Goal: Information Seeking & Learning: Learn about a topic

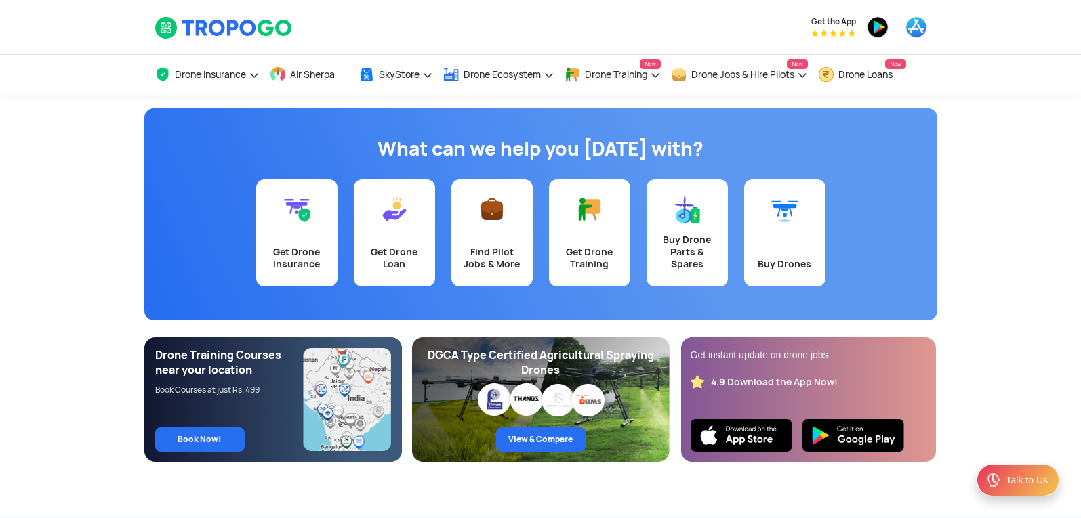
drag, startPoint x: 1077, startPoint y: 286, endPoint x: 1077, endPoint y: 278, distance: 8.2
click at [1073, 278] on app-banner "What can we help you [DATE] with? Get Drone Insurance Get Drone Loan Find Pilot…" at bounding box center [540, 278] width 1081 height 367
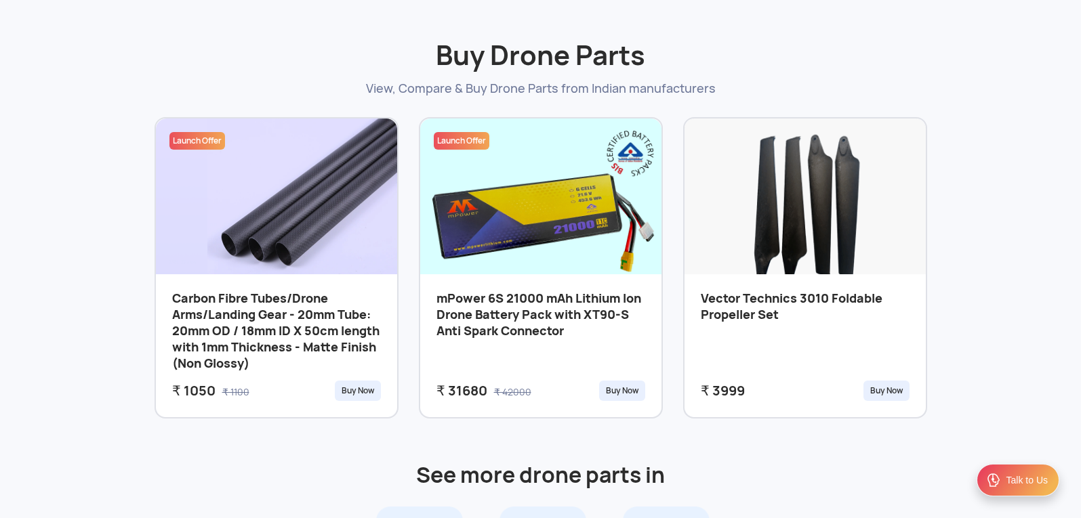
scroll to position [556, 0]
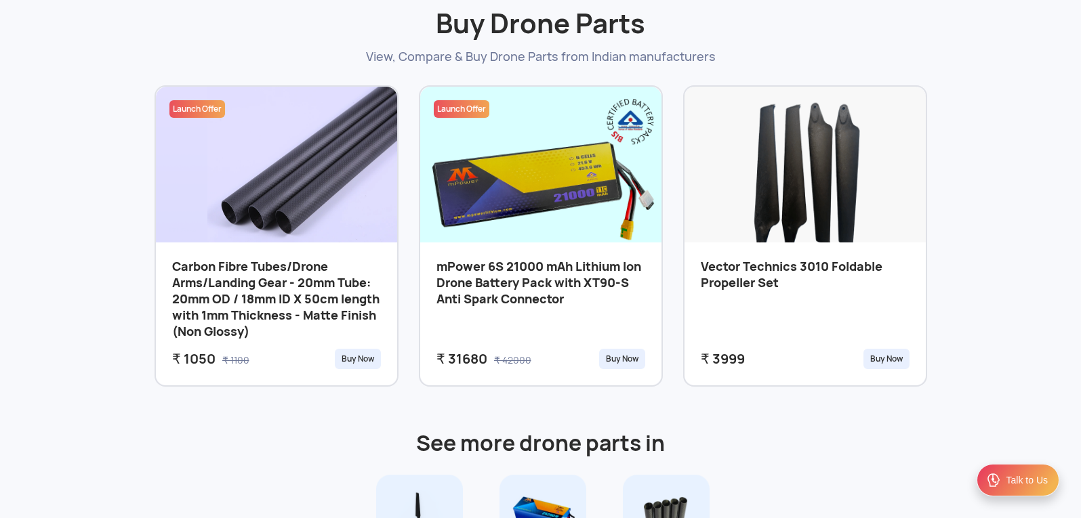
drag, startPoint x: 1079, startPoint y: 66, endPoint x: 1082, endPoint y: 115, distance: 48.2
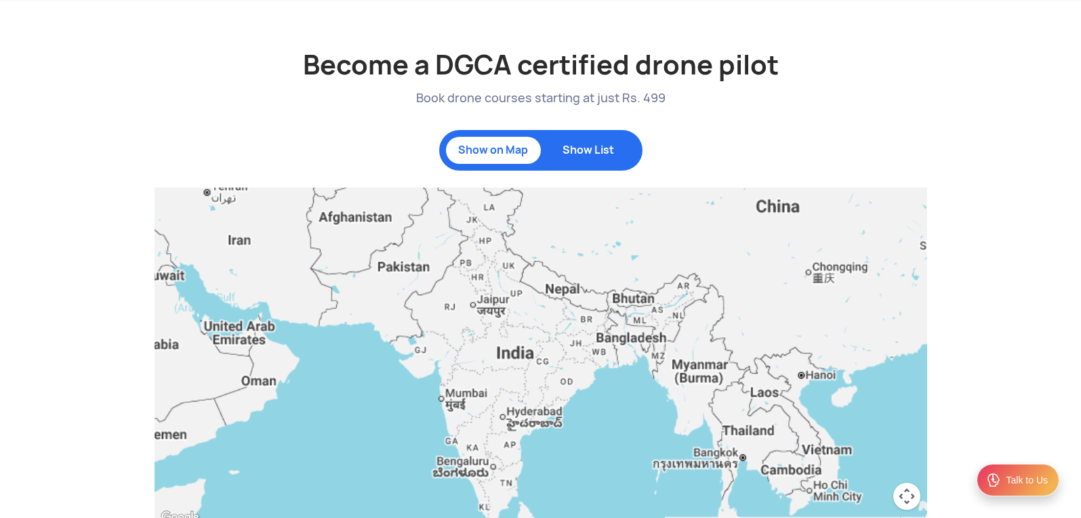
scroll to position [1228, 0]
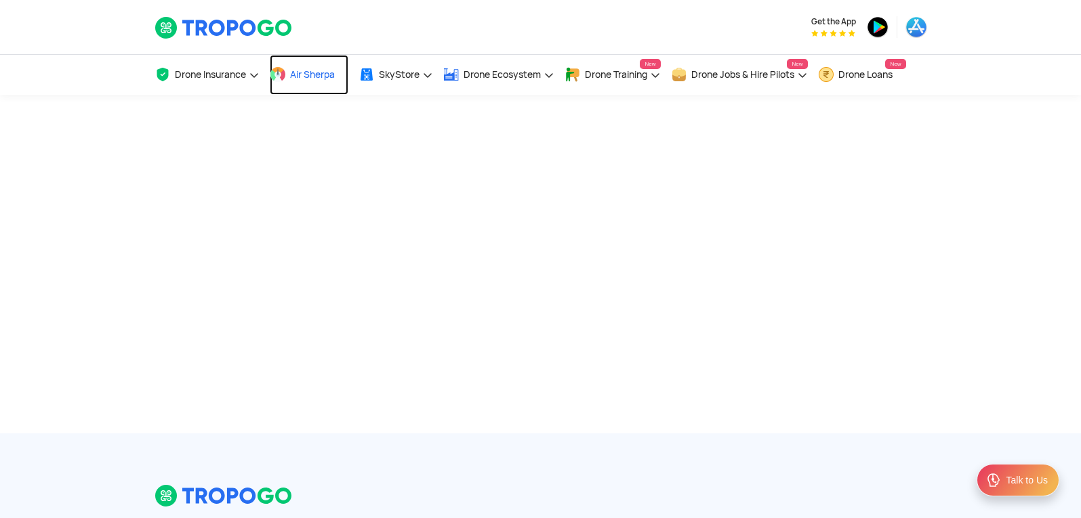
click at [339, 75] on link "Air Sherpa" at bounding box center [309, 75] width 79 height 40
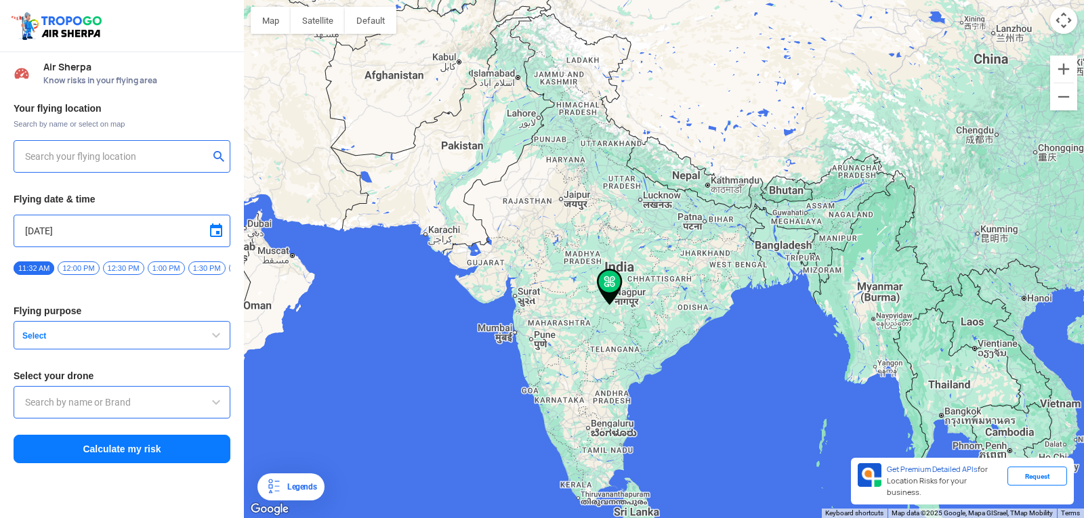
type input "[STREET_ADDRESS]"
click at [160, 154] on input "[STREET_ADDRESS]" at bounding box center [117, 156] width 184 height 16
click at [218, 154] on img at bounding box center [220, 156] width 14 height 14
click at [108, 159] on input "text" at bounding box center [117, 156] width 184 height 16
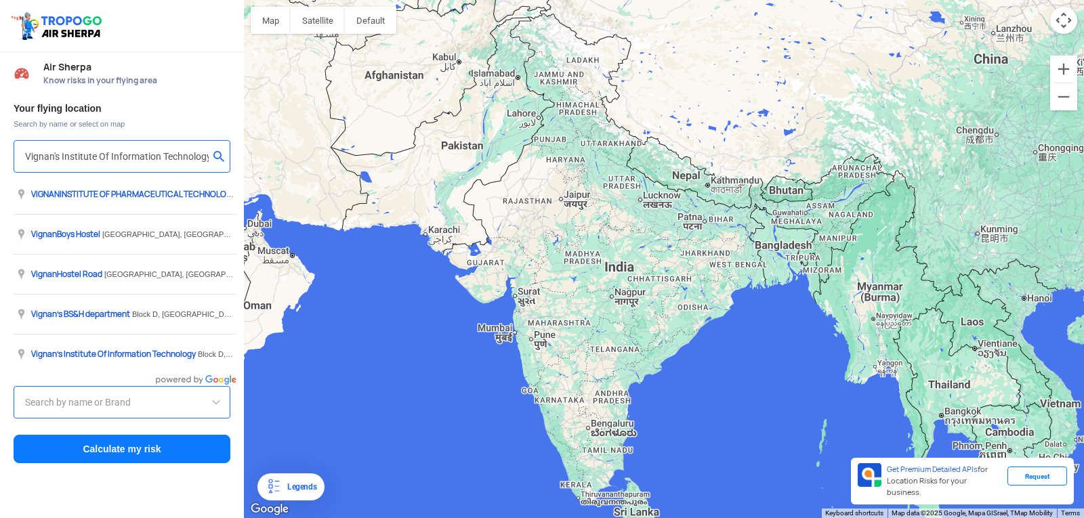
type input "Block D, Visakhapatnam, Andhra Pradesh 530049, India"
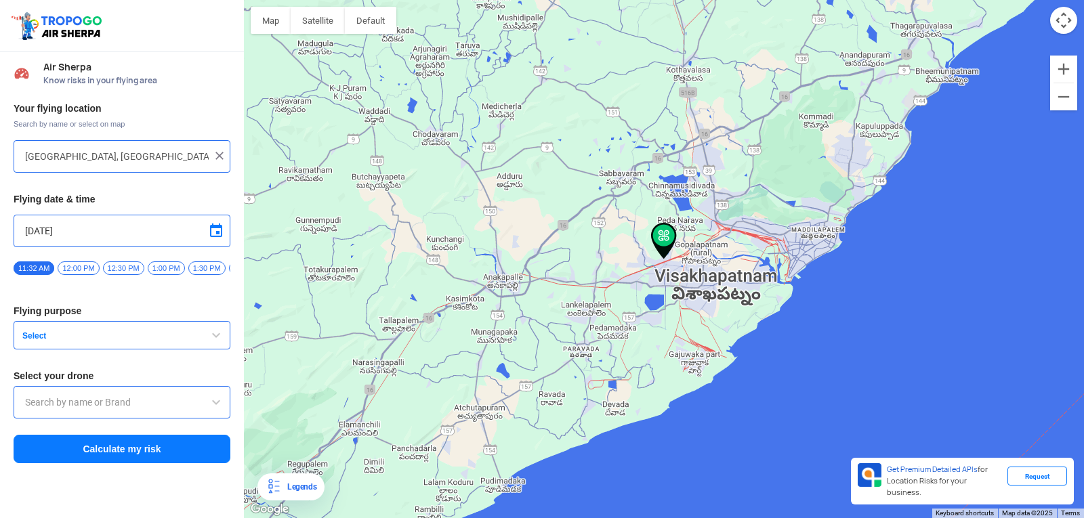
click at [217, 338] on span "button" at bounding box center [216, 335] width 16 height 16
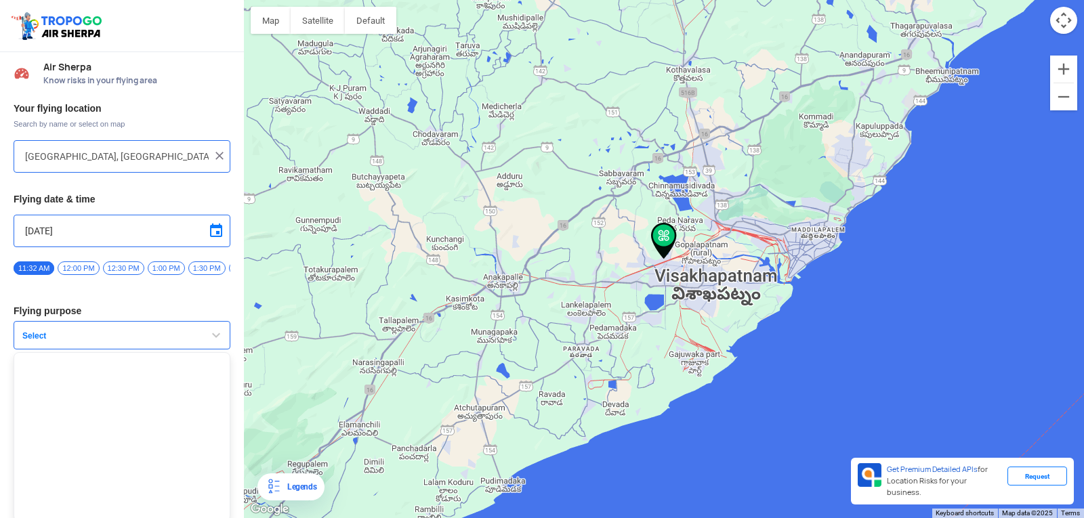
click at [208, 341] on span "button" at bounding box center [216, 335] width 16 height 16
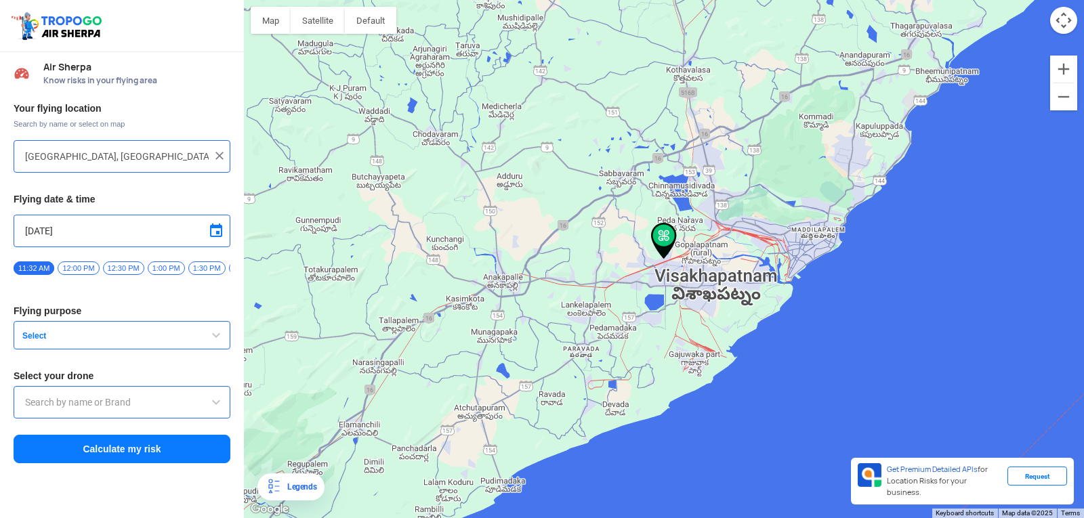
click at [209, 342] on span "button" at bounding box center [216, 335] width 16 height 16
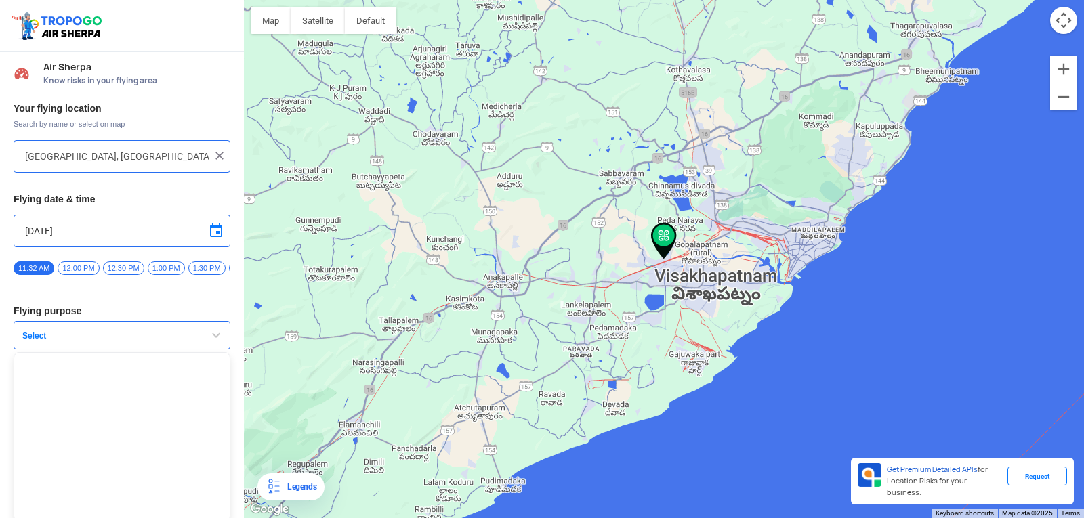
click at [124, 335] on button "Select" at bounding box center [122, 335] width 217 height 28
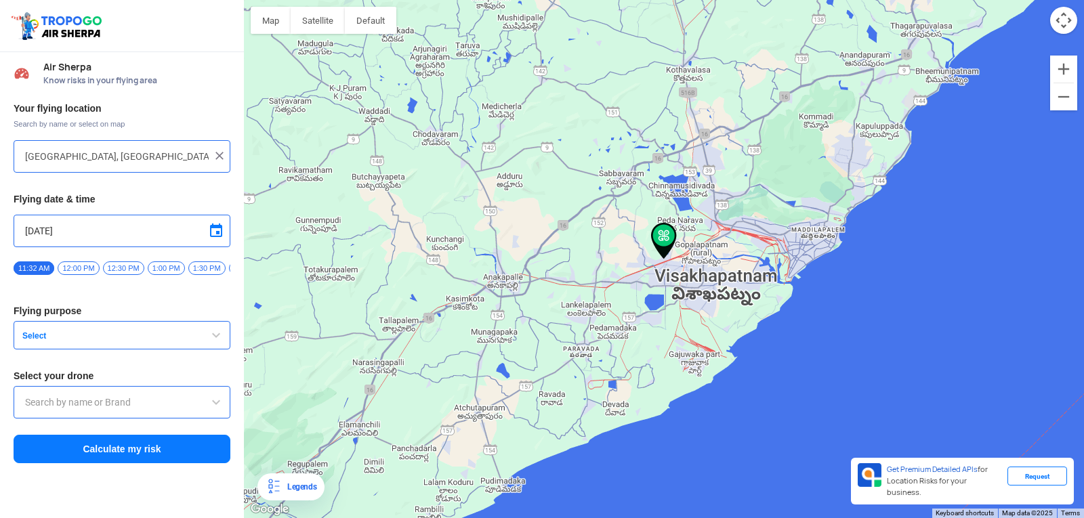
click at [219, 404] on span at bounding box center [216, 402] width 16 height 16
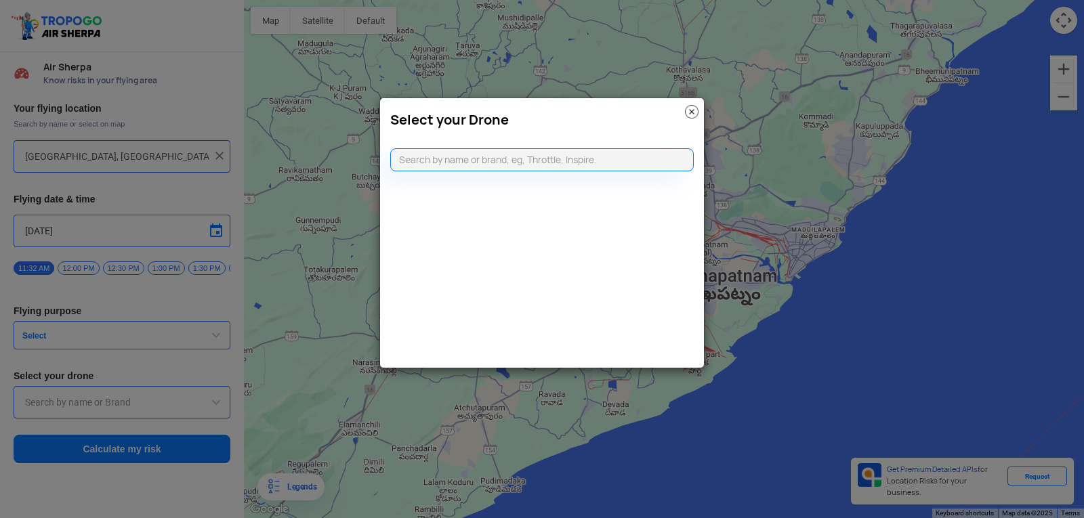
click at [689, 110] on img at bounding box center [692, 112] width 14 height 14
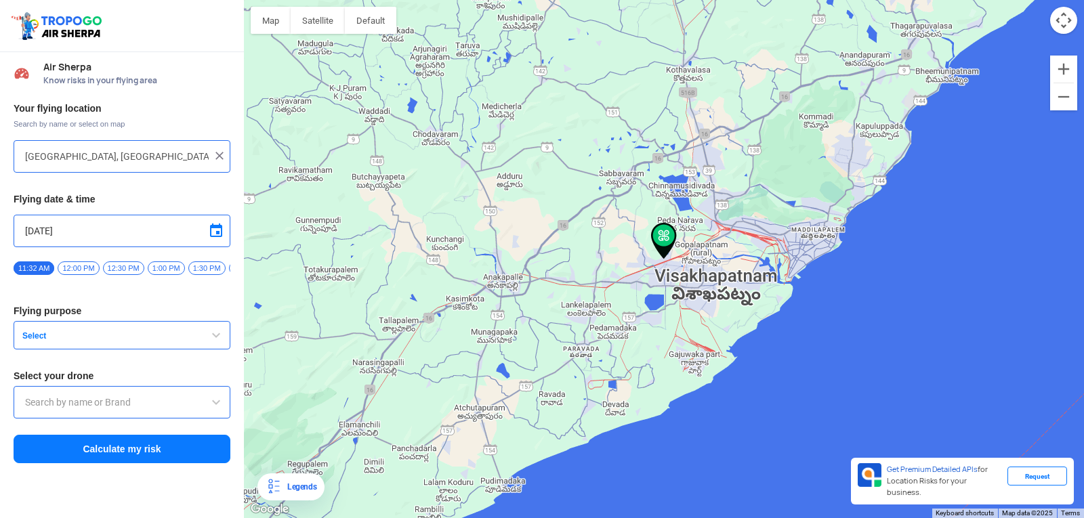
click at [215, 341] on span "button" at bounding box center [216, 335] width 16 height 16
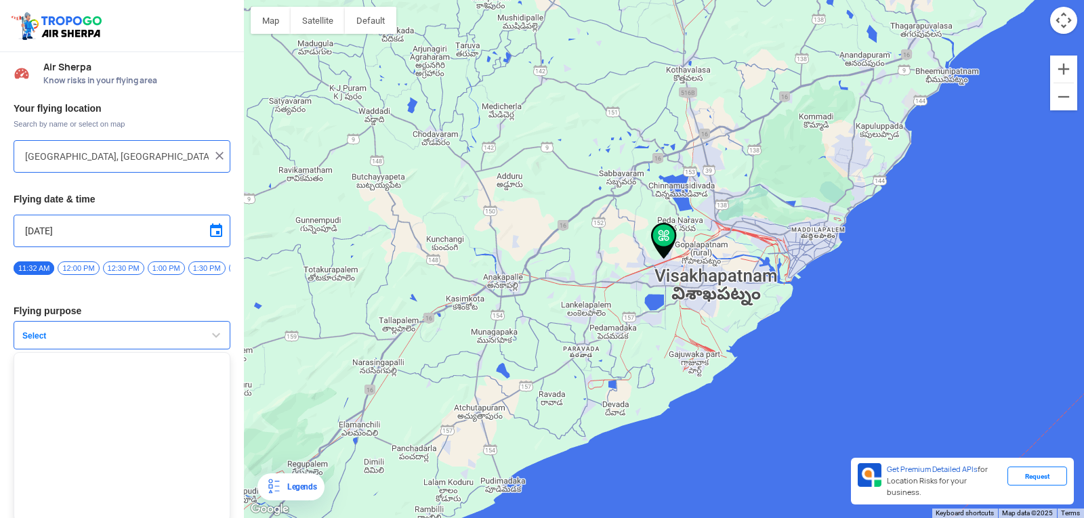
drag, startPoint x: 231, startPoint y: 342, endPoint x: 239, endPoint y: 401, distance: 60.2
click at [239, 401] on div "Your flying location Search by name or select on map Block D, Visakhapatnam, An…" at bounding box center [122, 284] width 244 height 376
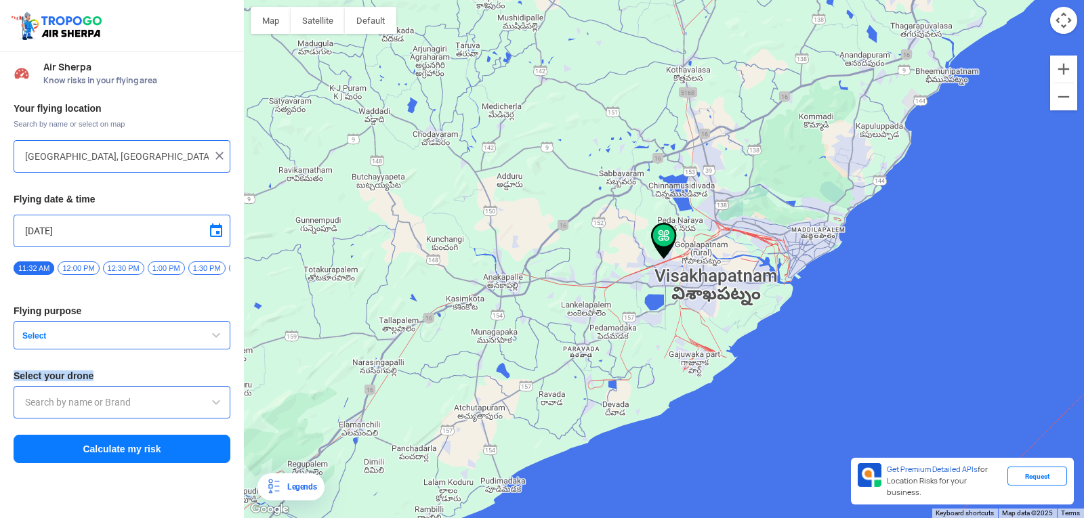
click at [215, 336] on span "button" at bounding box center [216, 335] width 16 height 16
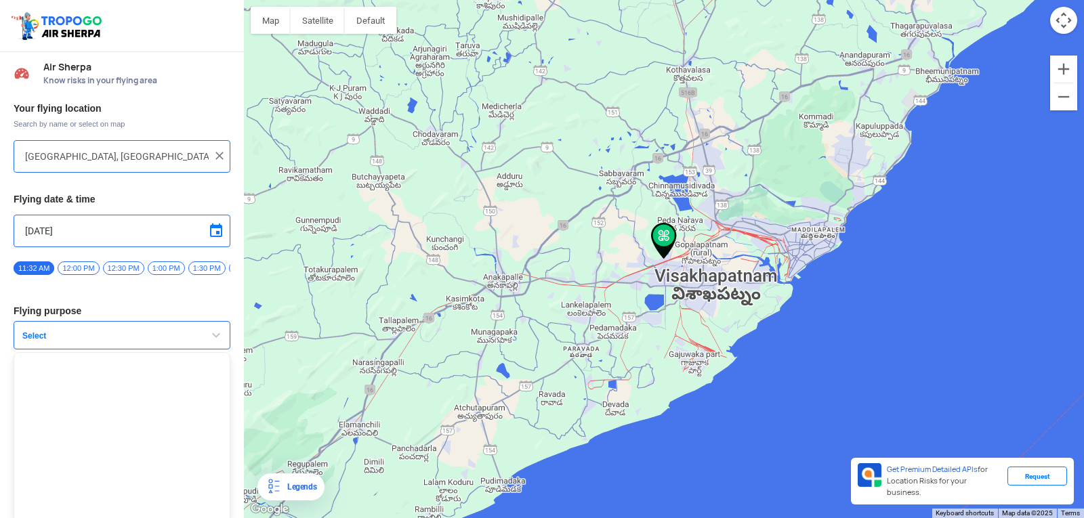
click at [214, 343] on span "button" at bounding box center [216, 335] width 16 height 16
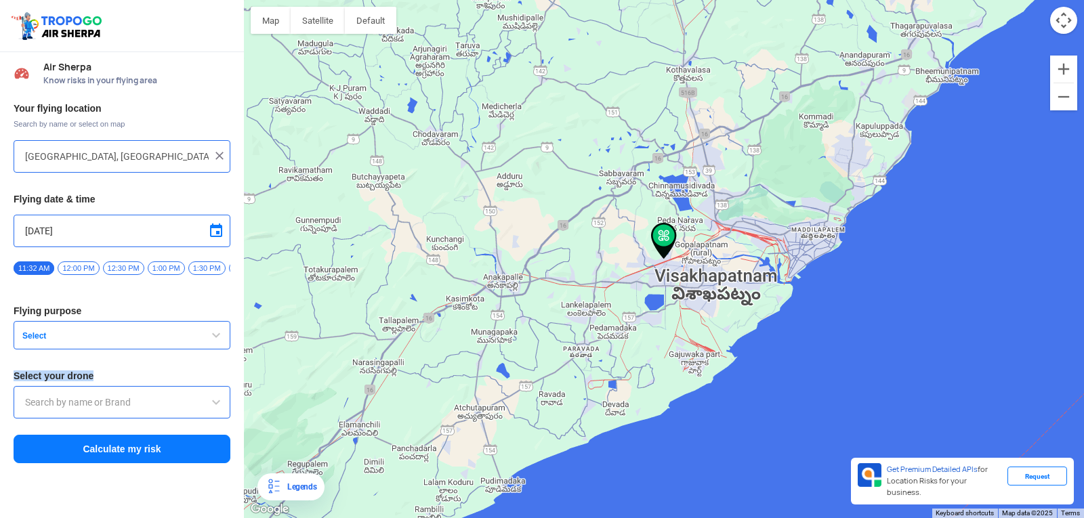
click at [214, 344] on span "button" at bounding box center [216, 335] width 16 height 16
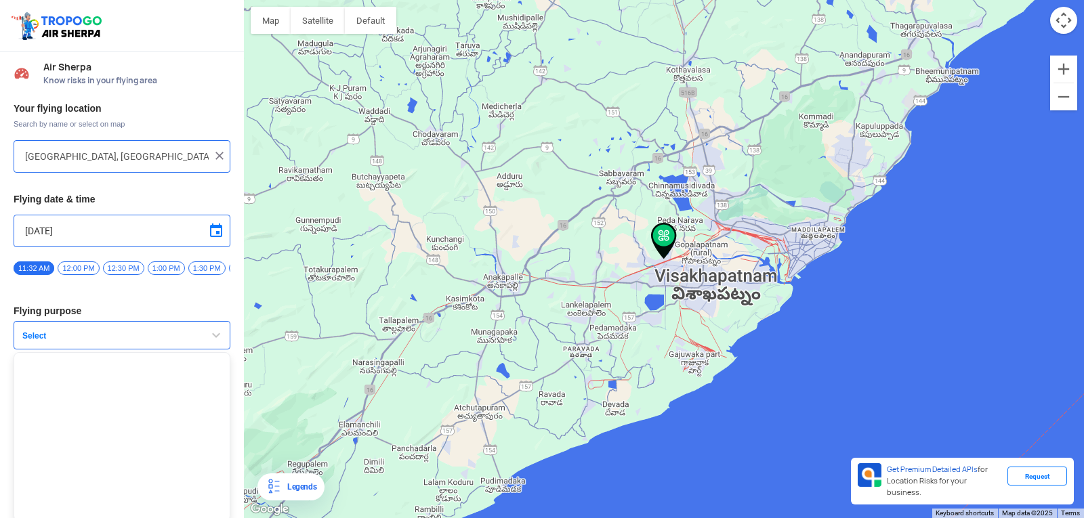
click at [214, 344] on span "button" at bounding box center [216, 335] width 16 height 16
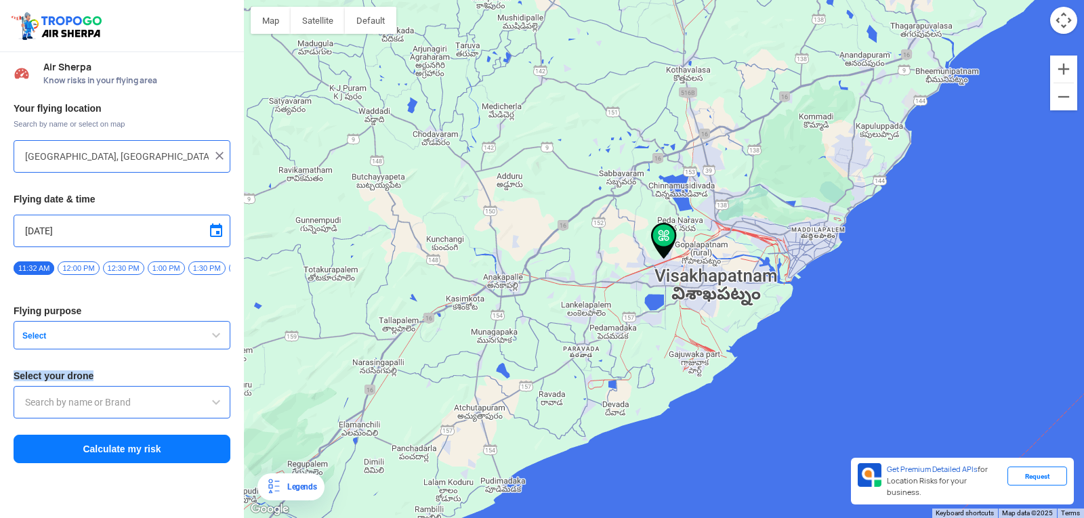
click at [214, 344] on span "button" at bounding box center [216, 335] width 16 height 16
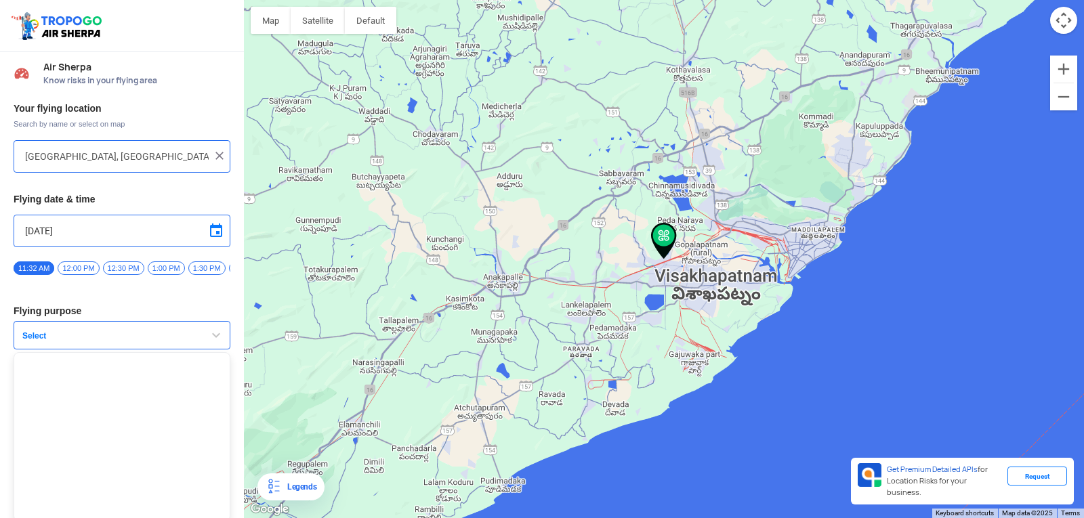
click at [214, 344] on span "button" at bounding box center [216, 335] width 16 height 16
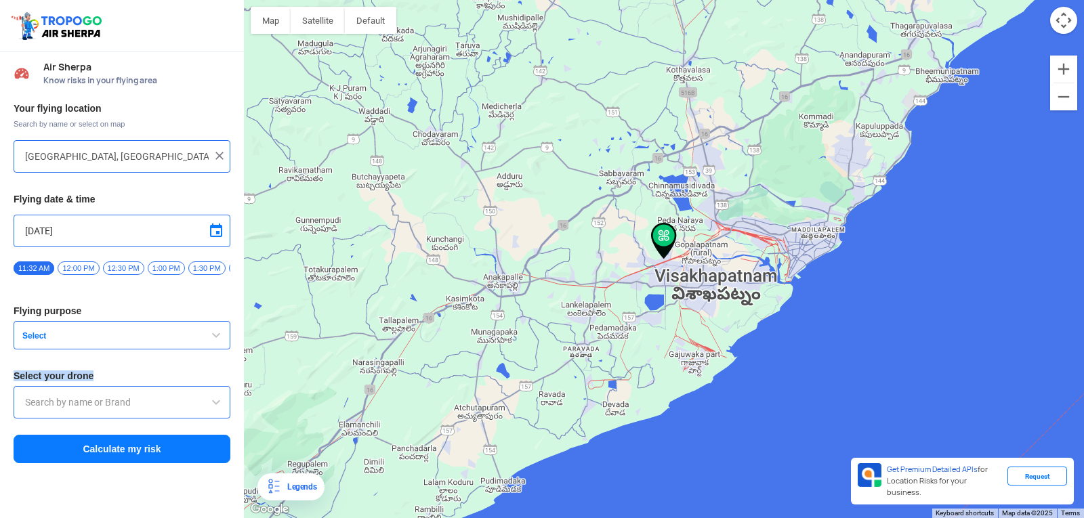
click at [46, 335] on button "Select" at bounding box center [122, 335] width 217 height 28
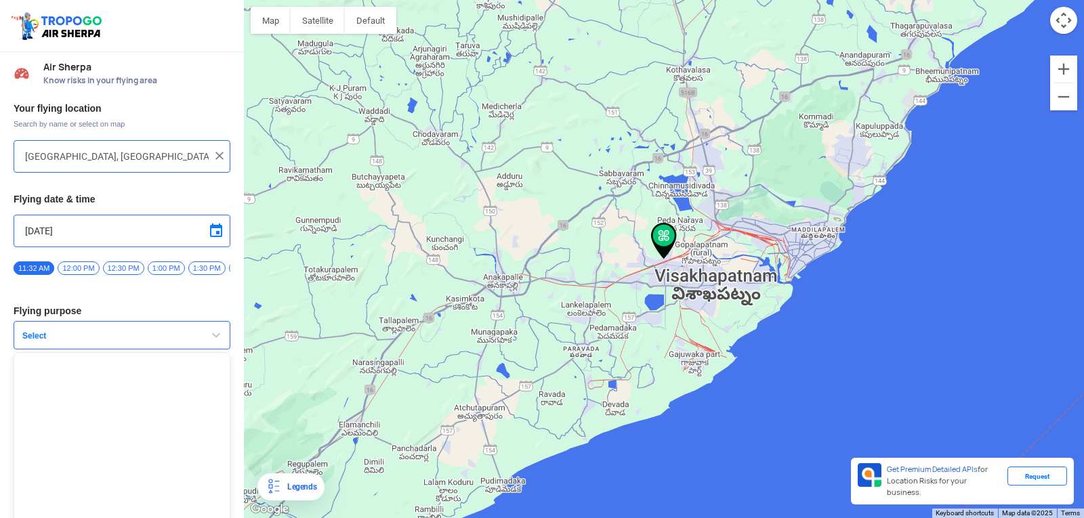
click at [60, 363] on ul at bounding box center [122, 436] width 217 height 169
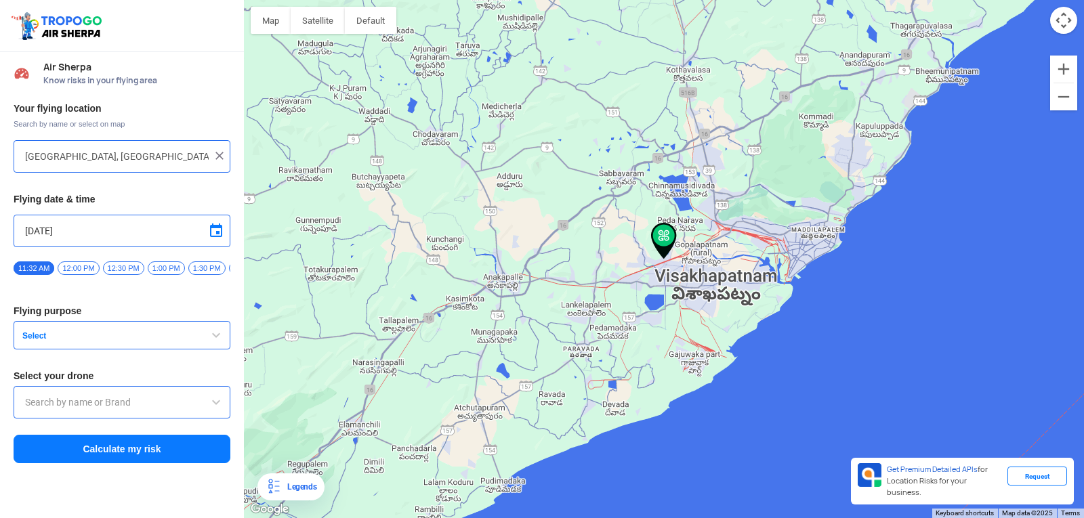
click at [60, 362] on div "Your flying location Search by name or select on map Block D, Visakhapatnam, An…" at bounding box center [122, 284] width 244 height 376
click at [63, 339] on span "Select" at bounding box center [101, 336] width 169 height 11
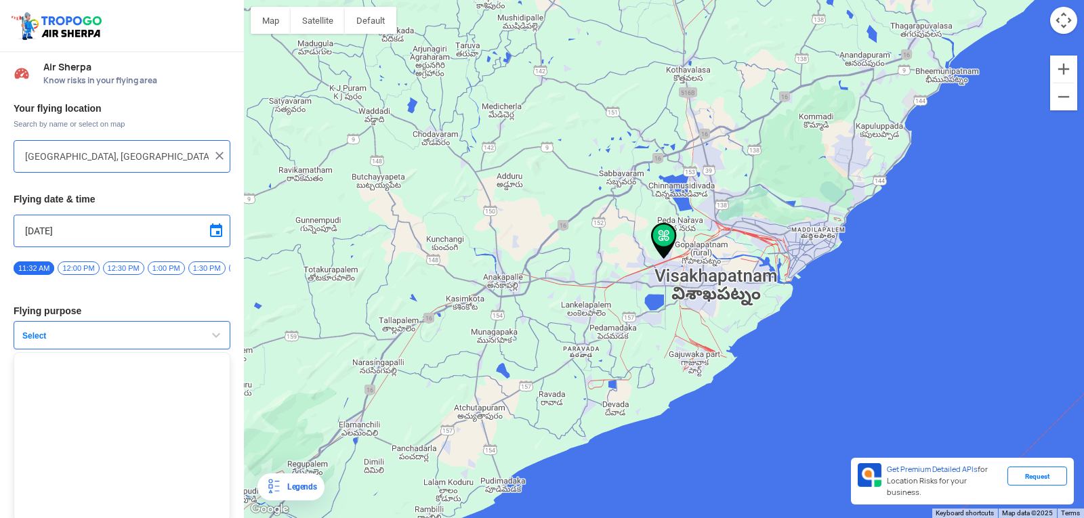
drag, startPoint x: 63, startPoint y: 339, endPoint x: 92, endPoint y: 334, distance: 29.5
click at [83, 335] on button "Select" at bounding box center [122, 335] width 217 height 28
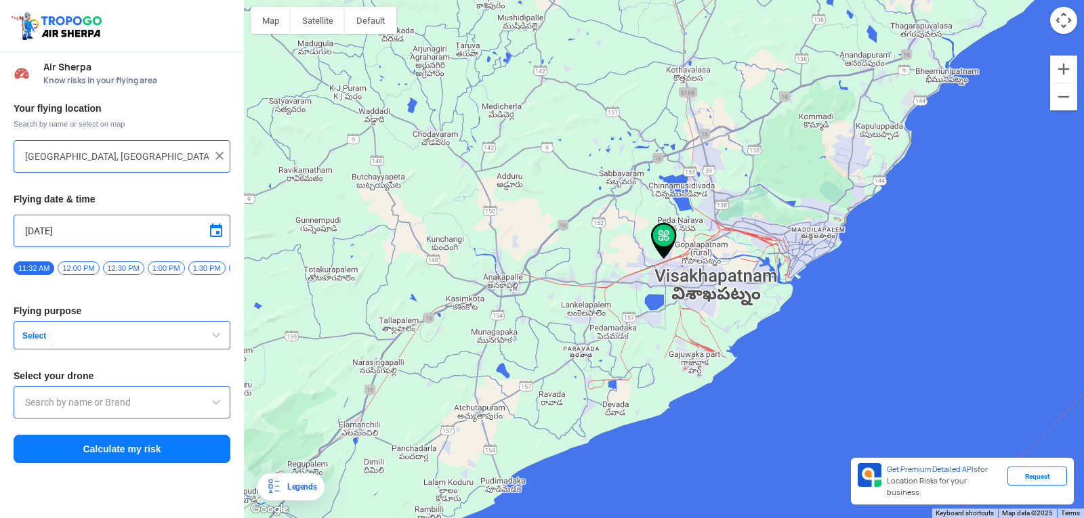
drag, startPoint x: 148, startPoint y: 331, endPoint x: 202, endPoint y: 339, distance: 54.7
click at [199, 338] on button "Select" at bounding box center [122, 335] width 217 height 28
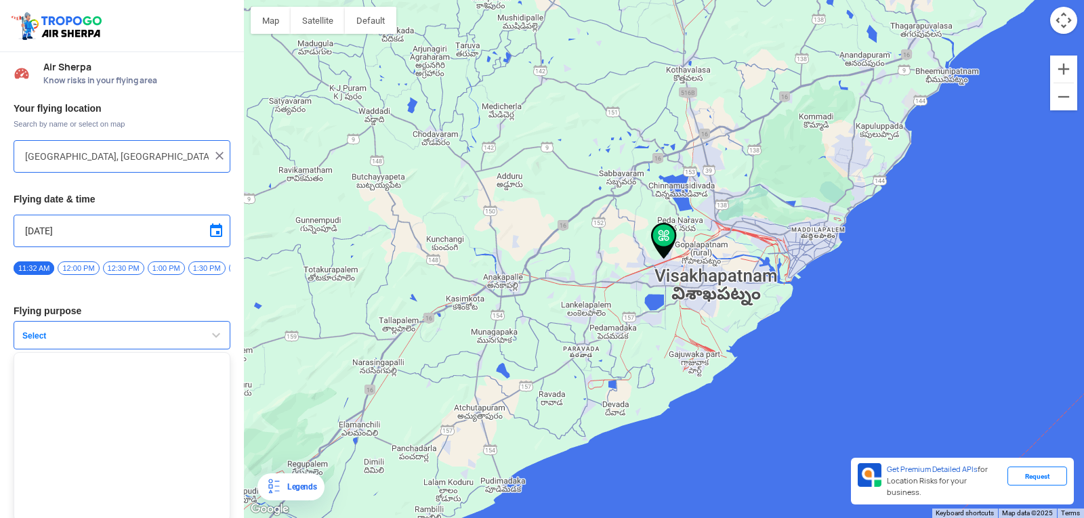
click at [209, 342] on span "button" at bounding box center [216, 335] width 16 height 16
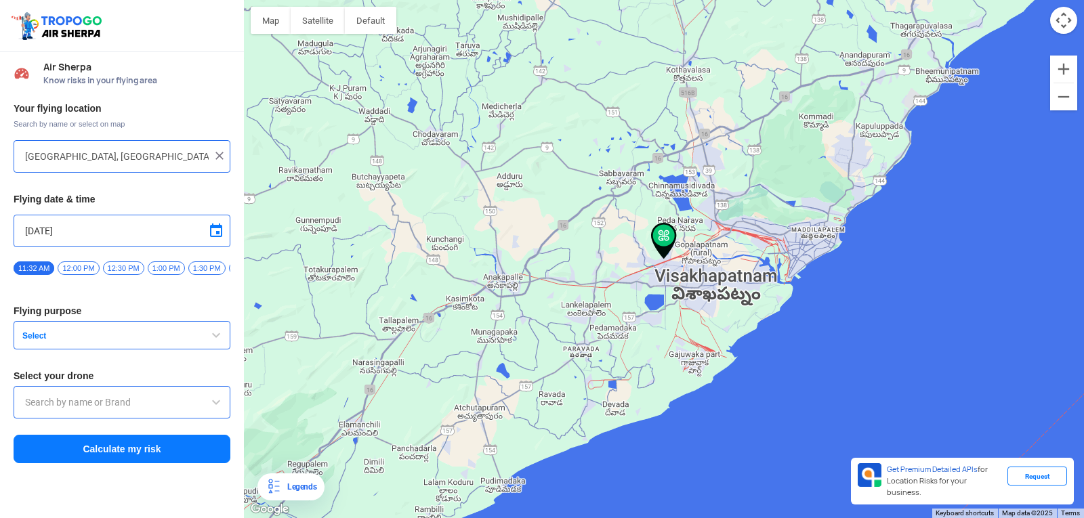
click at [218, 338] on span "button" at bounding box center [216, 335] width 16 height 16
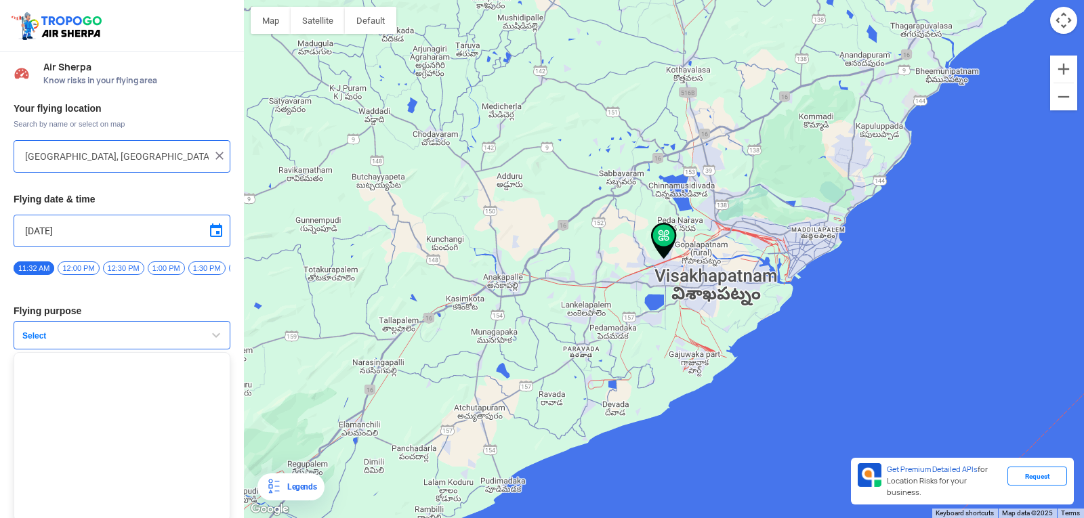
click at [218, 339] on span "button" at bounding box center [216, 335] width 16 height 16
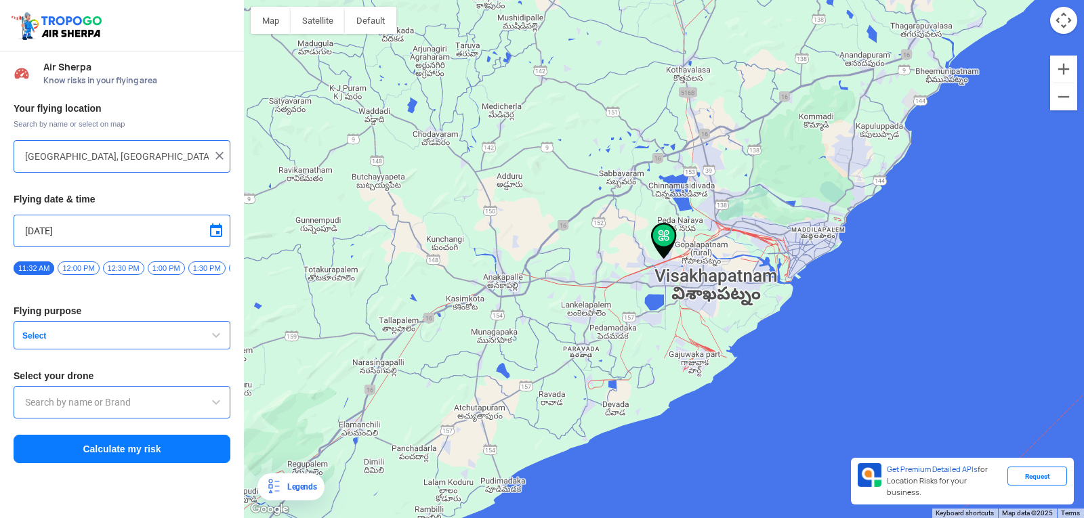
click at [218, 339] on span "button" at bounding box center [216, 335] width 16 height 16
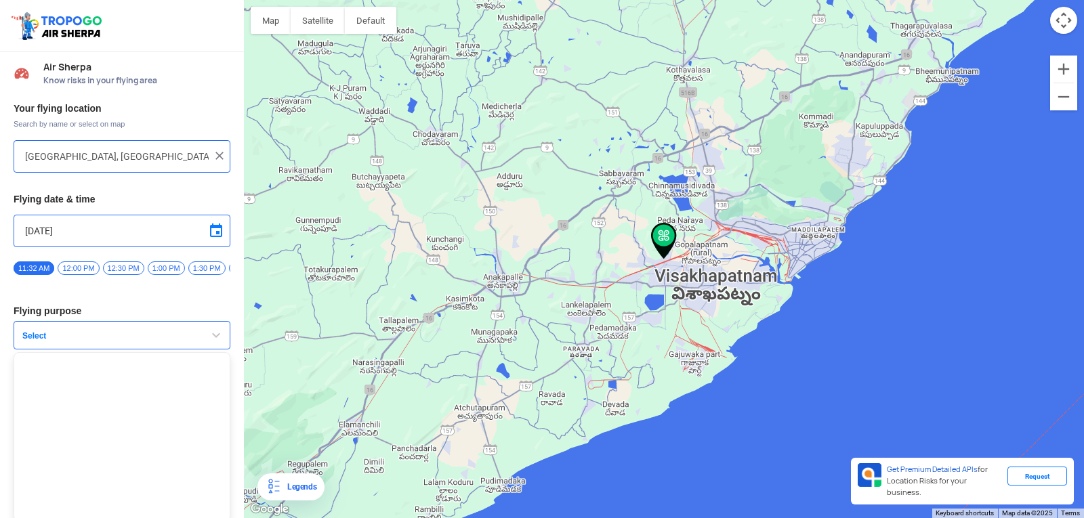
click at [218, 339] on span "button" at bounding box center [216, 335] width 16 height 16
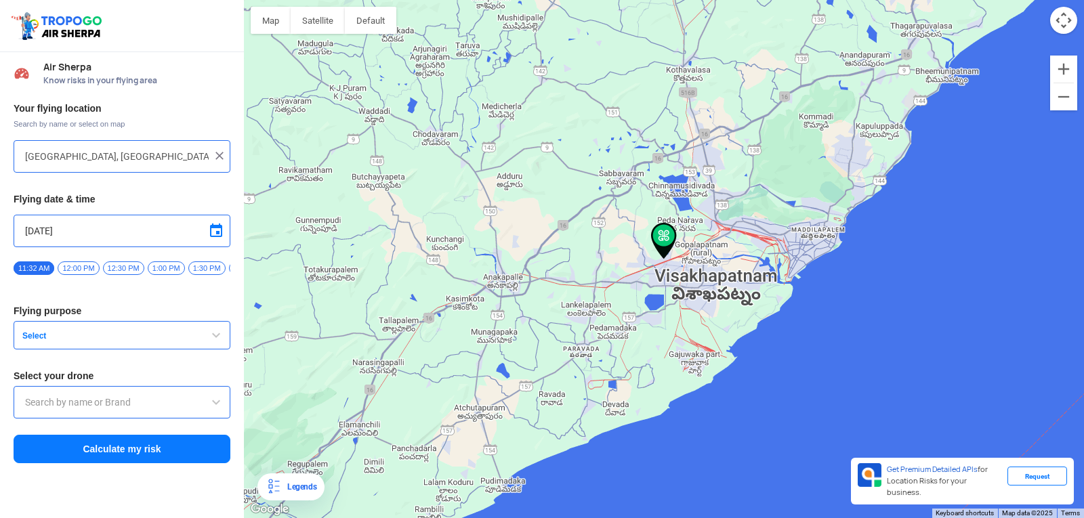
click at [209, 363] on div "Your flying location Search by name or select on map Block D, Visakhapatnam, An…" at bounding box center [122, 284] width 244 height 376
click at [218, 333] on button "Select" at bounding box center [122, 335] width 217 height 28
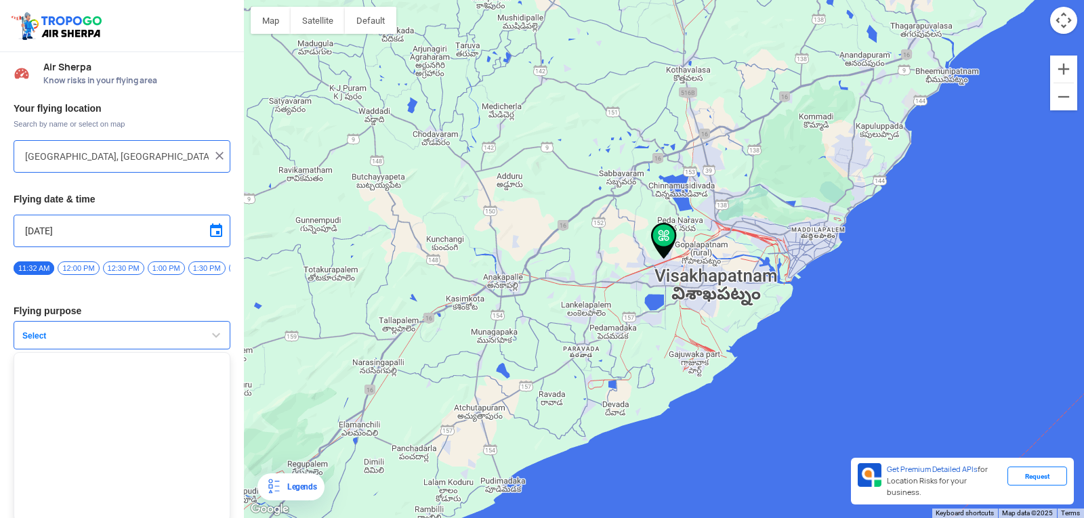
click at [218, 339] on span "button" at bounding box center [216, 335] width 16 height 16
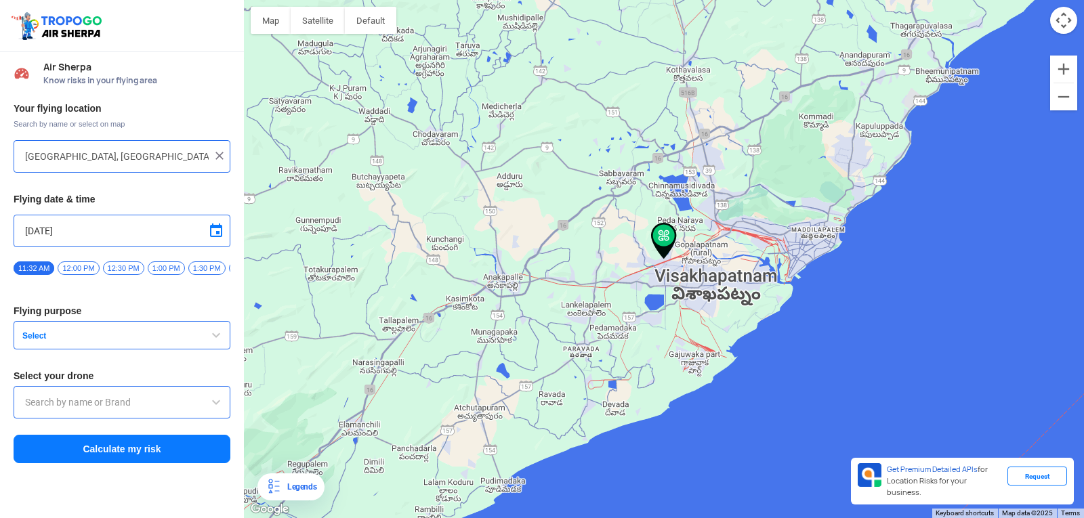
click at [213, 407] on span at bounding box center [216, 402] width 16 height 16
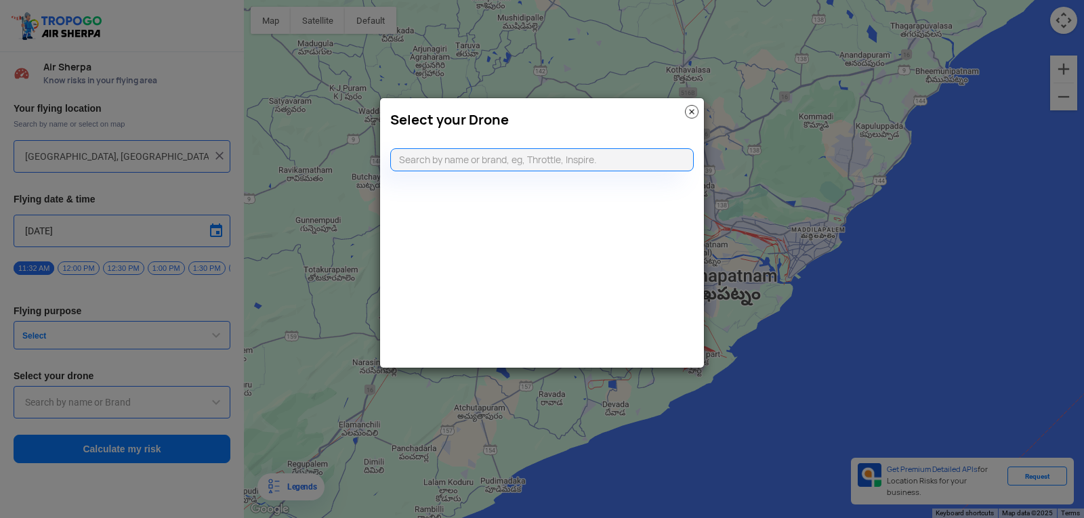
click at [213, 407] on modal-container "Select your Drone" at bounding box center [542, 259] width 1084 height 518
type input "d"
click at [213, 340] on modal-container "Select your Drone" at bounding box center [542, 259] width 1084 height 518
click at [694, 110] on img at bounding box center [692, 112] width 14 height 14
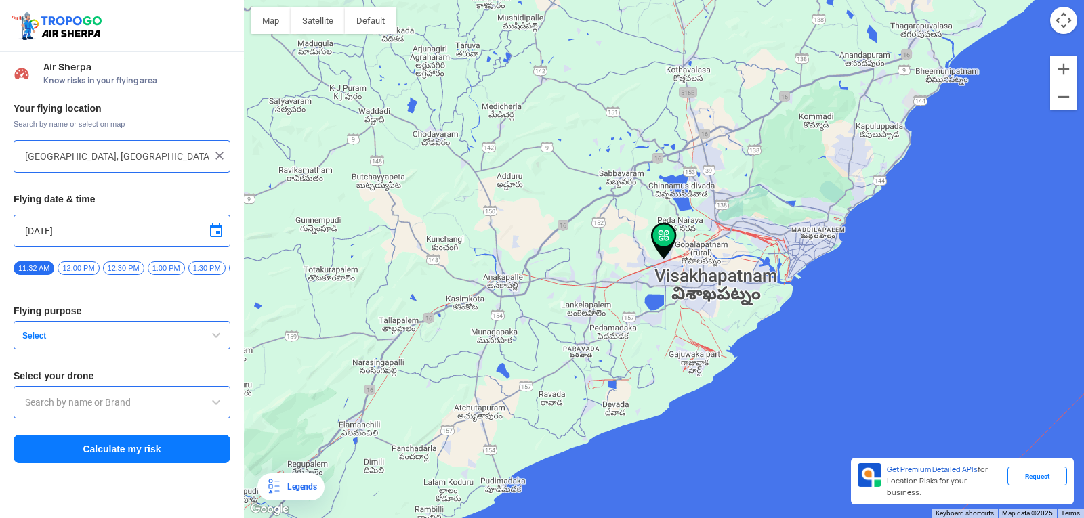
click at [215, 344] on span "button" at bounding box center [216, 335] width 16 height 16
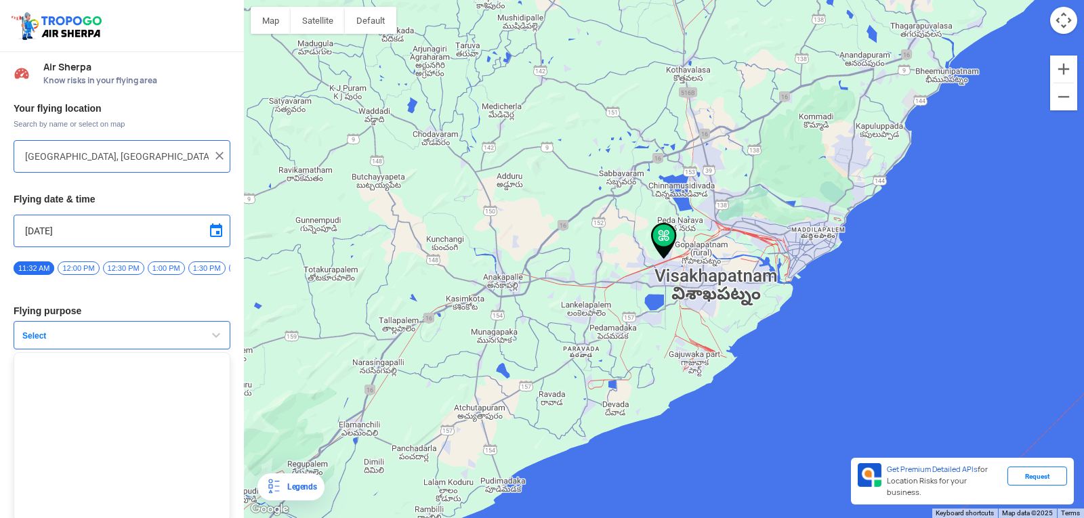
click at [208, 343] on span "button" at bounding box center [216, 335] width 16 height 16
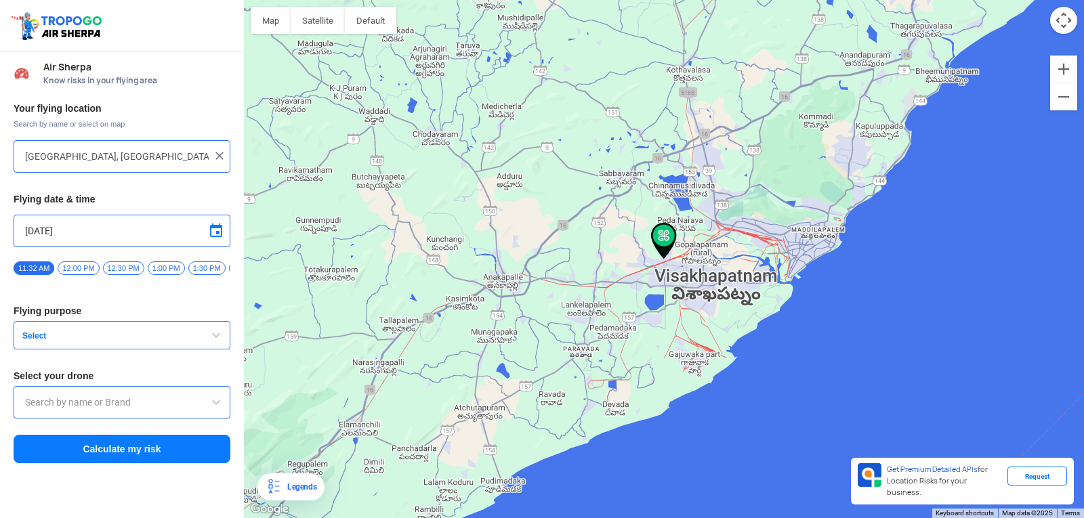
click at [208, 343] on span "button" at bounding box center [216, 335] width 16 height 16
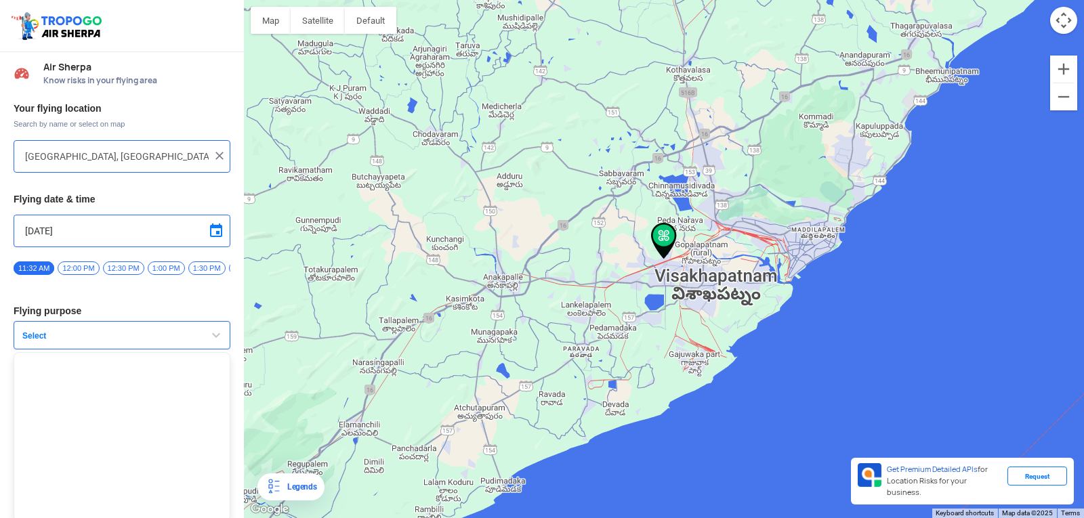
click at [208, 344] on span "button" at bounding box center [216, 335] width 16 height 16
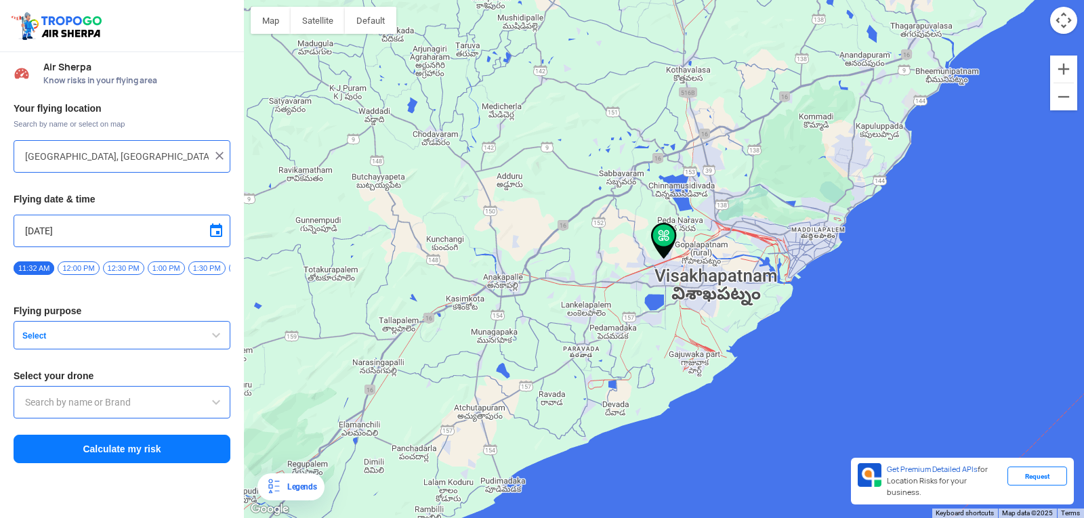
click at [208, 344] on span "button" at bounding box center [216, 335] width 16 height 16
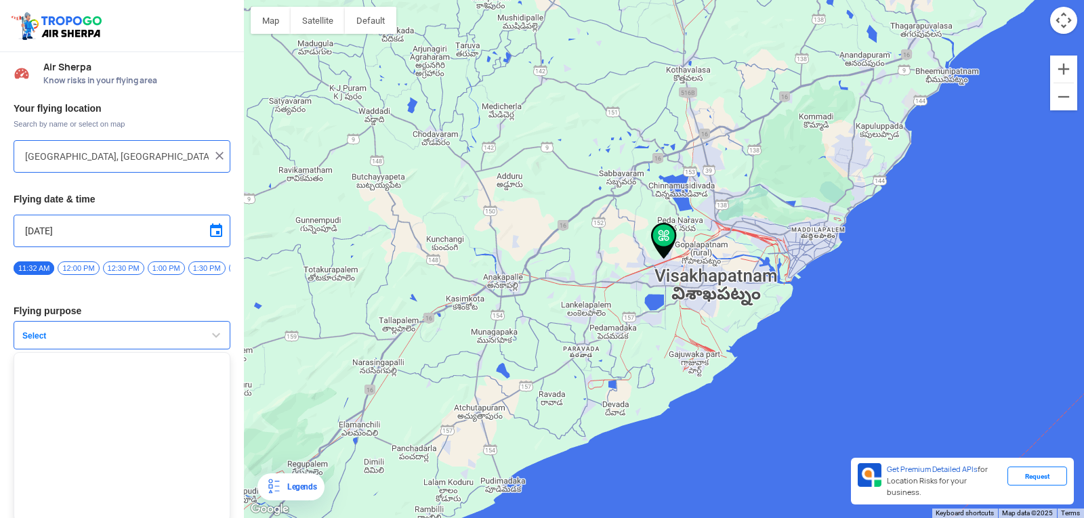
click at [208, 344] on span "button" at bounding box center [216, 335] width 16 height 16
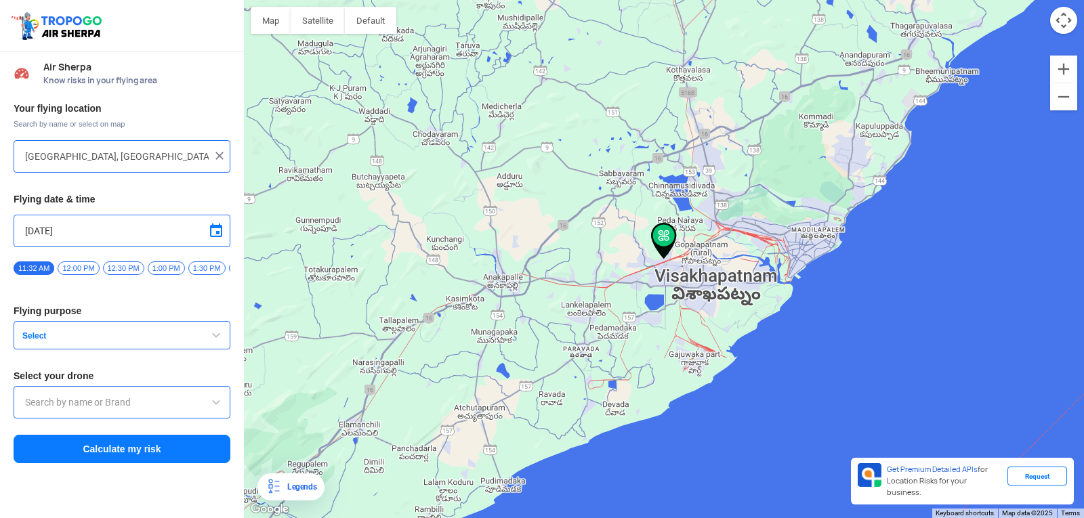
click at [216, 342] on span "button" at bounding box center [216, 335] width 16 height 16
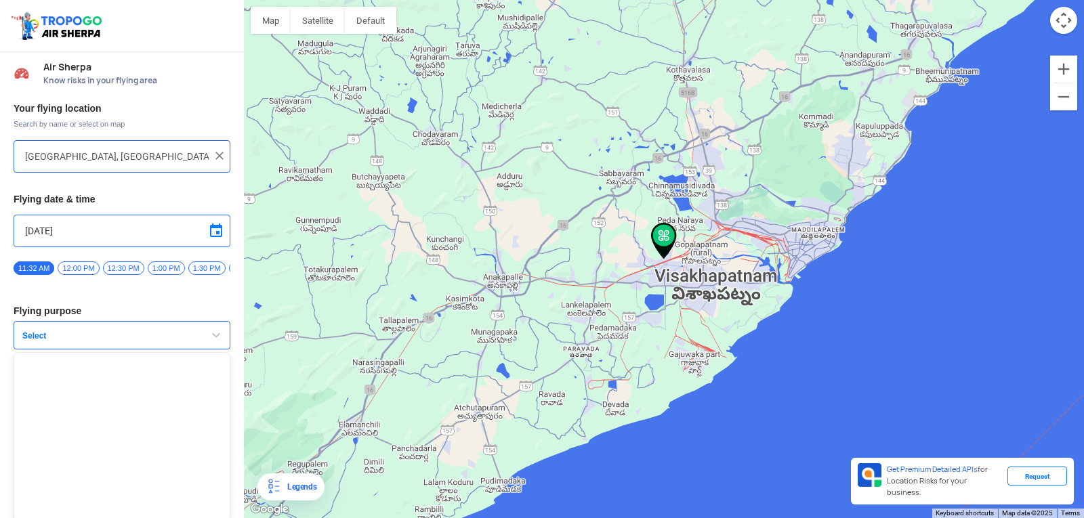
click at [215, 340] on span "button" at bounding box center [216, 335] width 16 height 16
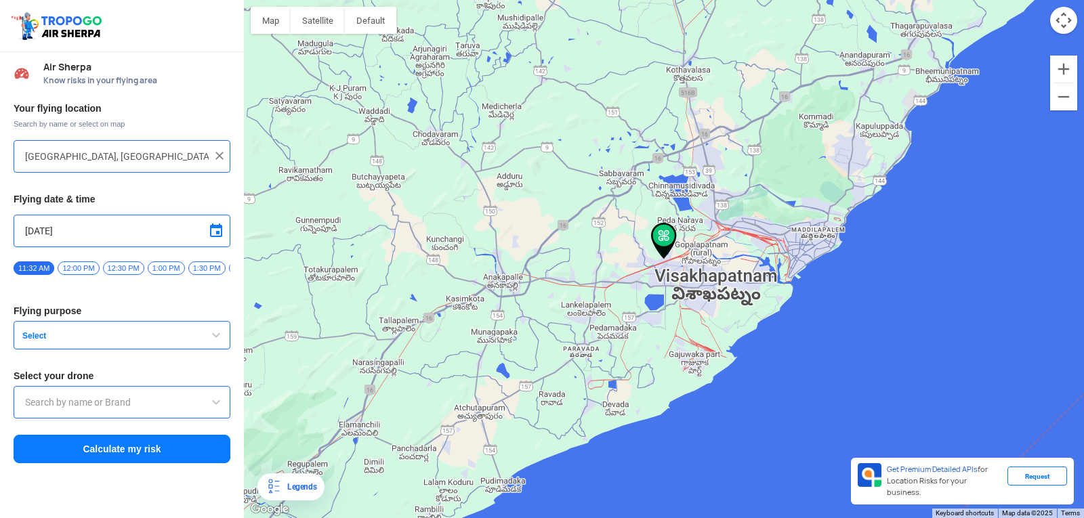
click at [215, 340] on span "button" at bounding box center [216, 335] width 16 height 16
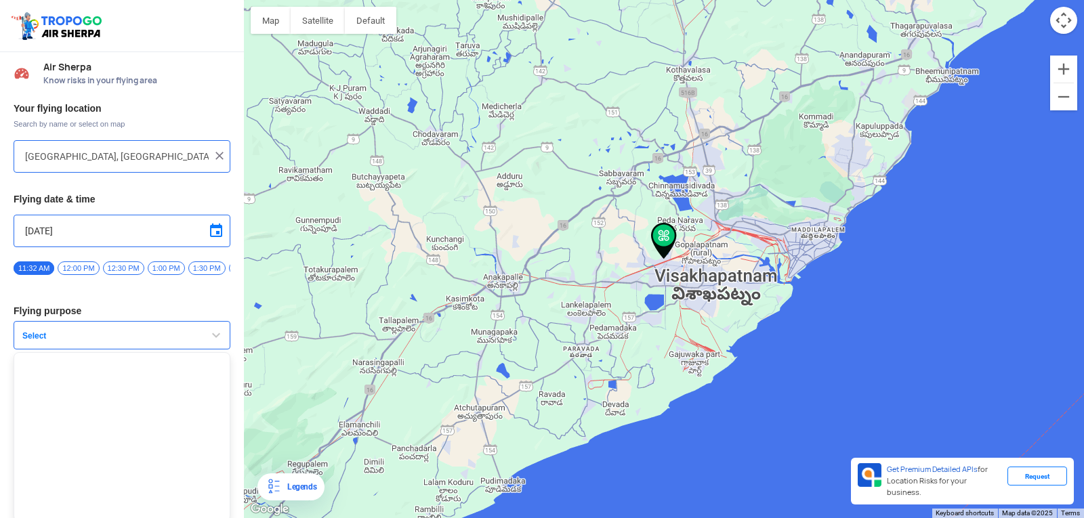
click at [215, 340] on span "button" at bounding box center [216, 335] width 16 height 16
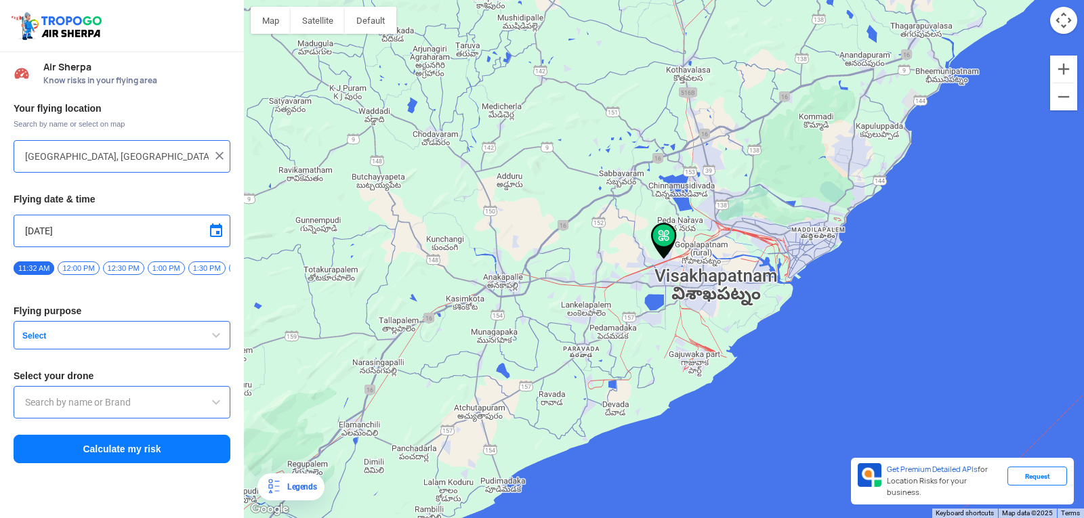
click at [221, 335] on button "Select" at bounding box center [122, 335] width 217 height 28
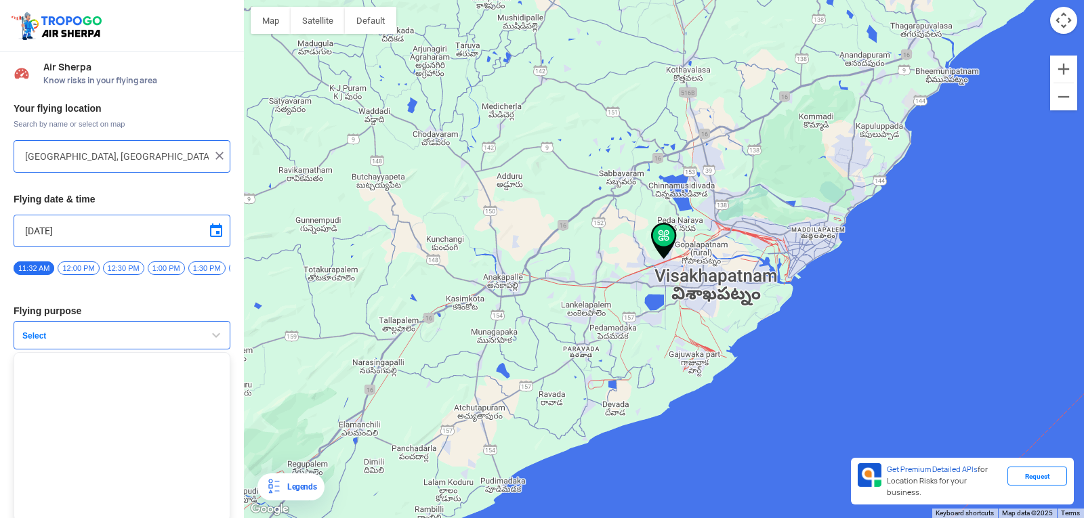
click at [209, 339] on span "button" at bounding box center [216, 335] width 16 height 16
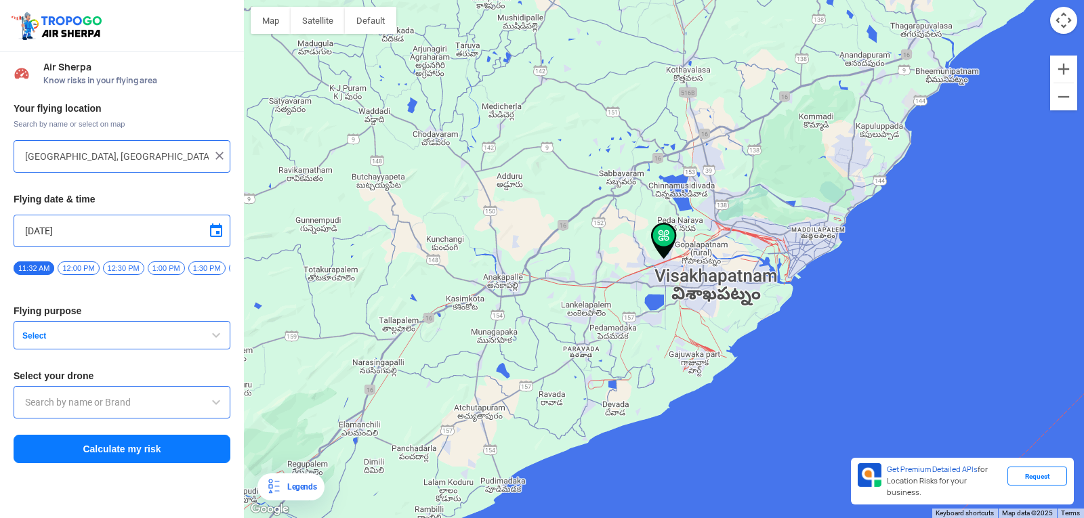
click at [209, 339] on span "button" at bounding box center [216, 335] width 16 height 16
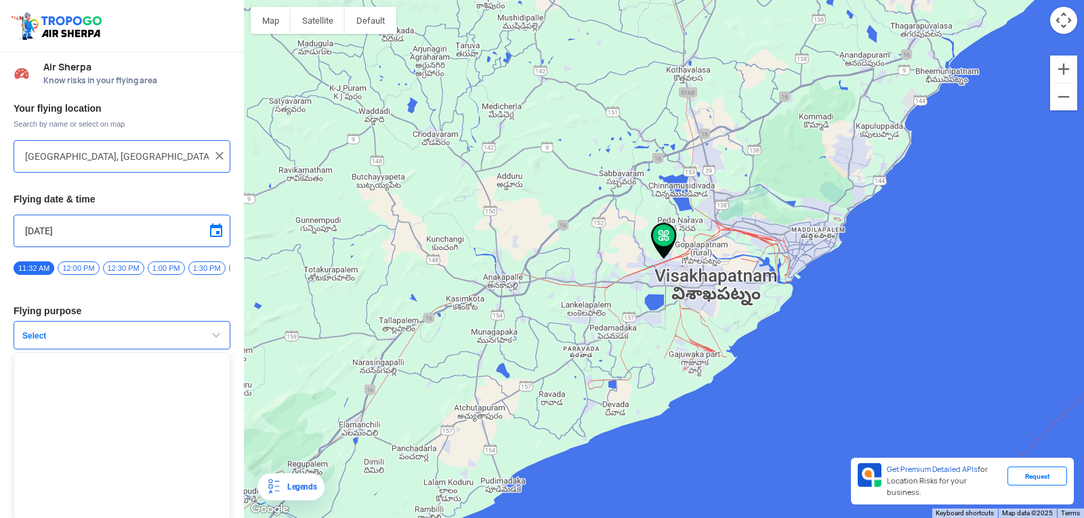
click at [208, 344] on span "button" at bounding box center [216, 335] width 16 height 16
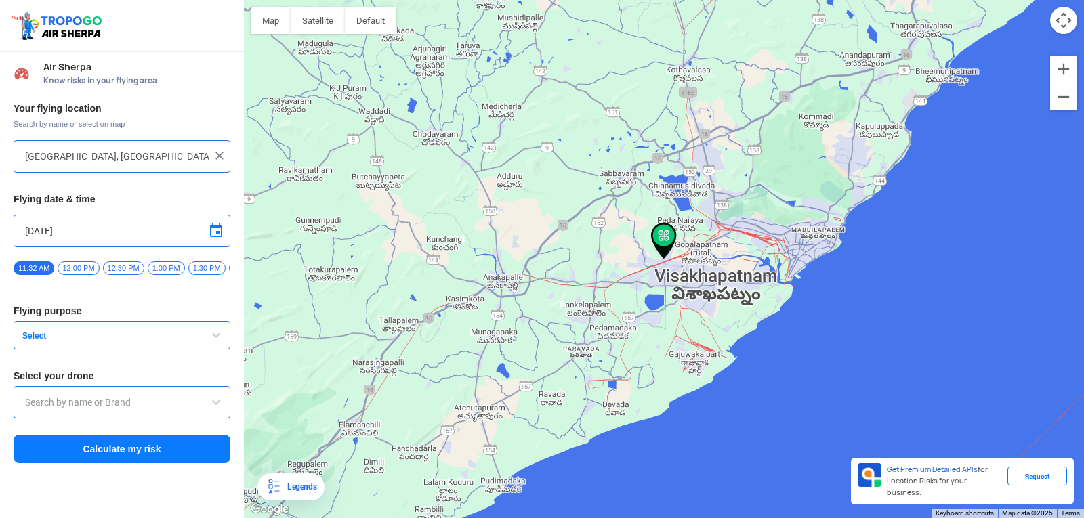
click at [219, 341] on span "button" at bounding box center [216, 335] width 16 height 16
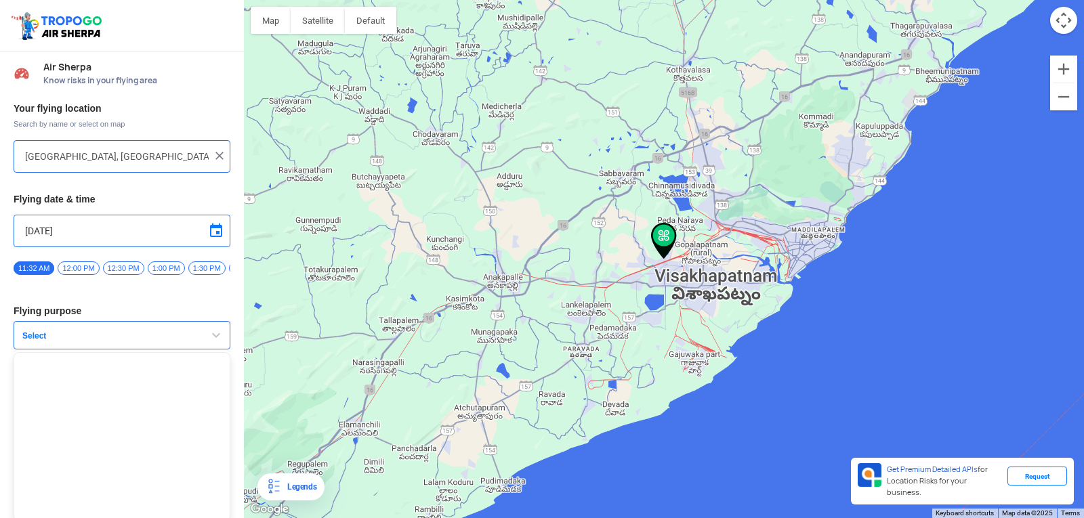
click at [212, 340] on span "button" at bounding box center [216, 335] width 16 height 16
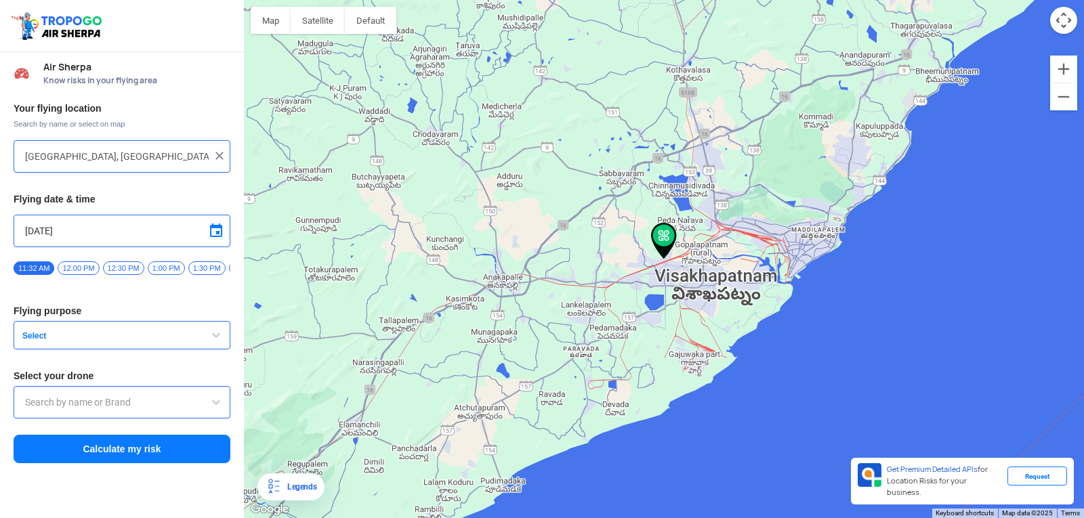
click at [212, 340] on span "button" at bounding box center [216, 335] width 16 height 16
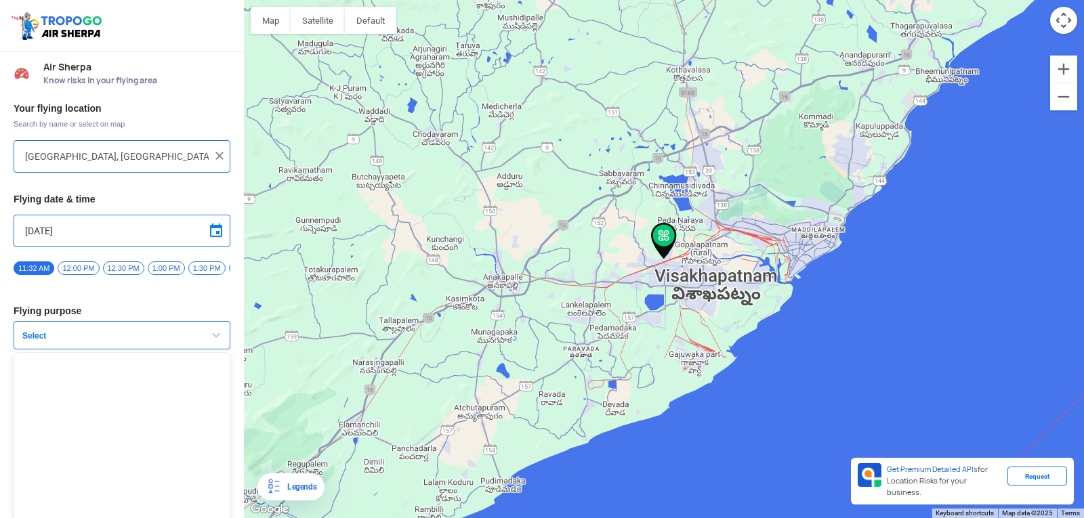
click at [915, 429] on div at bounding box center [664, 259] width 840 height 518
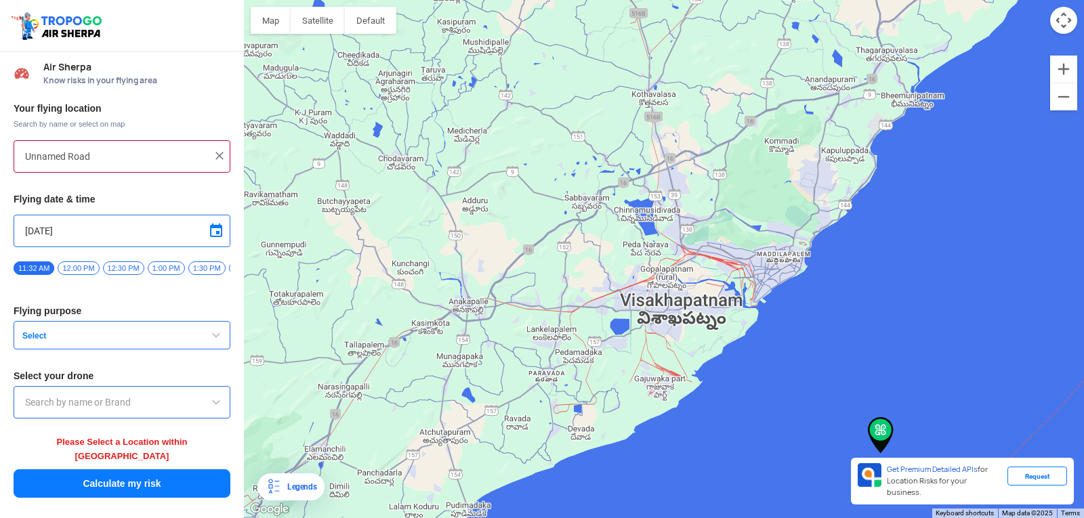
drag, startPoint x: 495, startPoint y: 96, endPoint x: 711, endPoint y: 292, distance: 292.2
click at [711, 292] on div at bounding box center [664, 259] width 840 height 518
click at [95, 157] on input "Unnamed Road" at bounding box center [117, 156] width 184 height 16
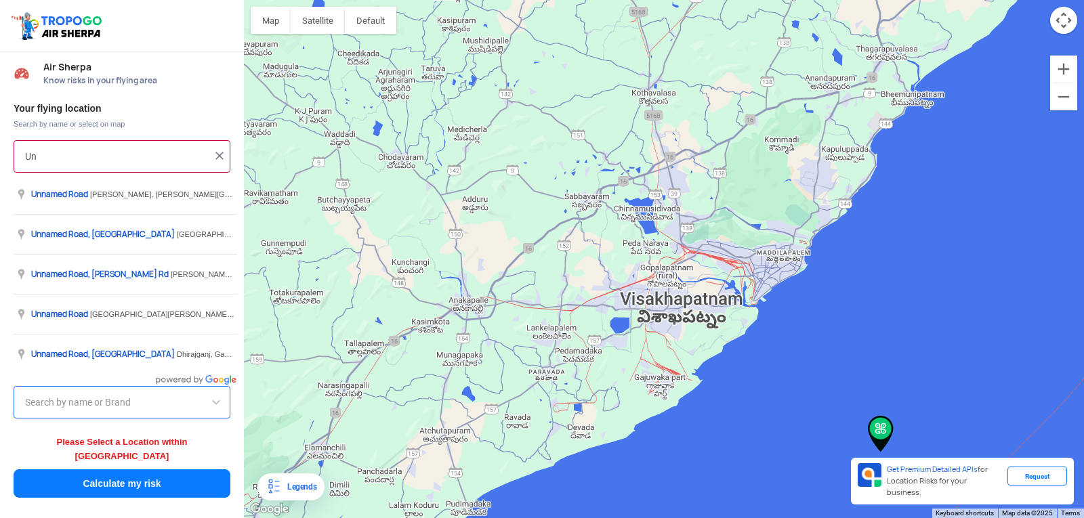
type input "U"
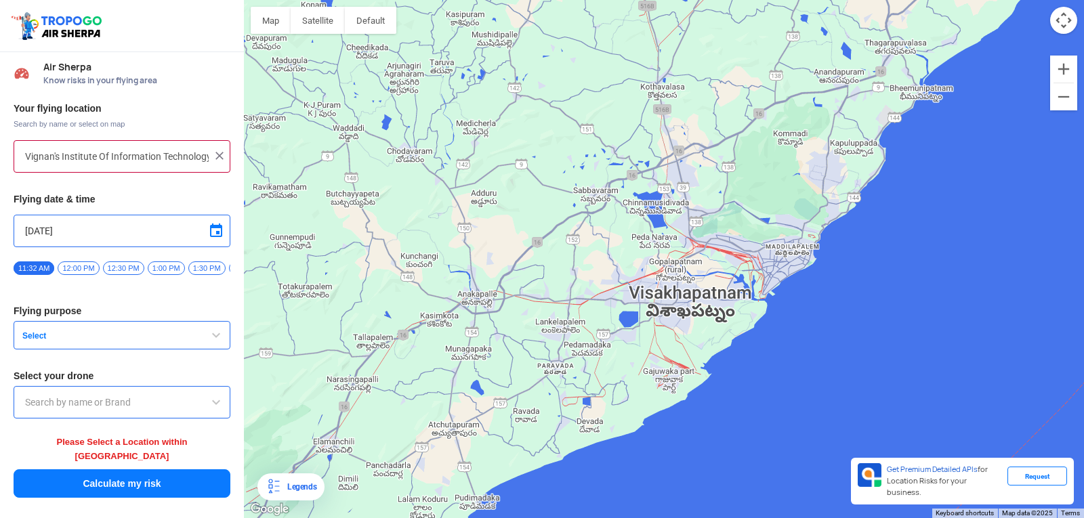
type input "Block D, Visakhapatnam, Andhra Pradesh 530049, India"
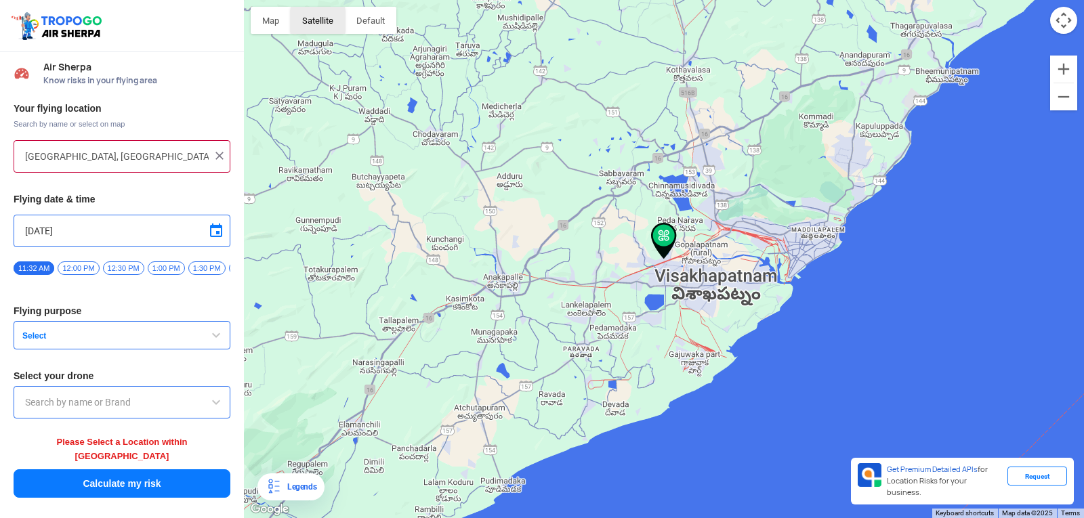
click at [338, 18] on button "Satellite" at bounding box center [318, 20] width 54 height 27
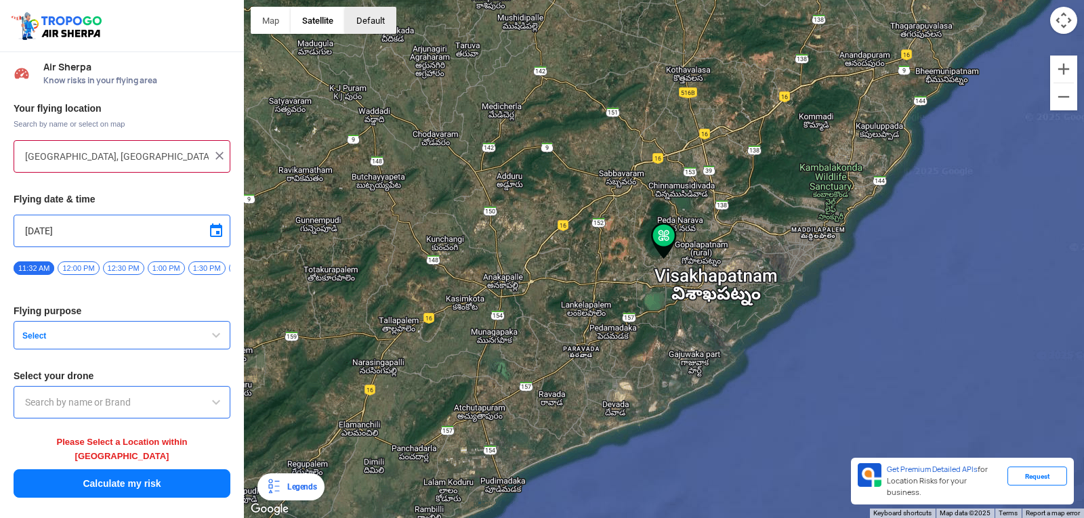
click at [365, 22] on button "button" at bounding box center [370, 20] width 51 height 27
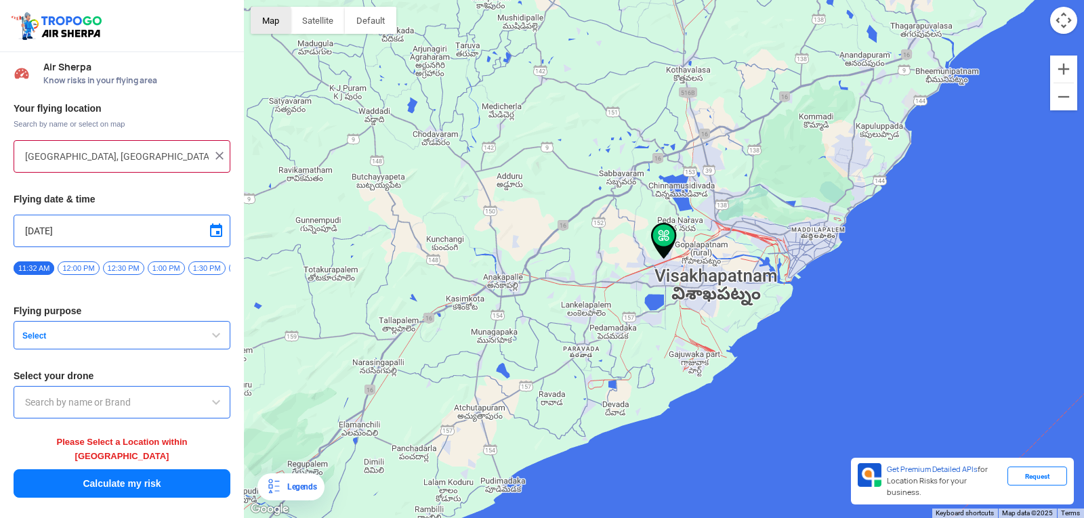
click at [278, 21] on button "Map" at bounding box center [271, 20] width 40 height 27
